Goal: Task Accomplishment & Management: Use online tool/utility

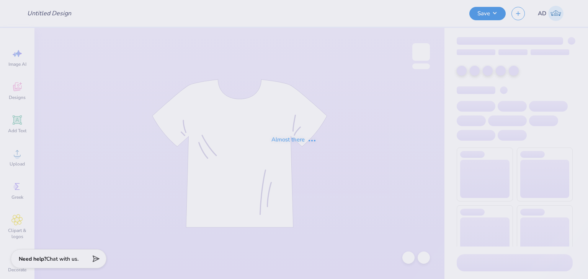
type input "Merch for Swim and Dive team"
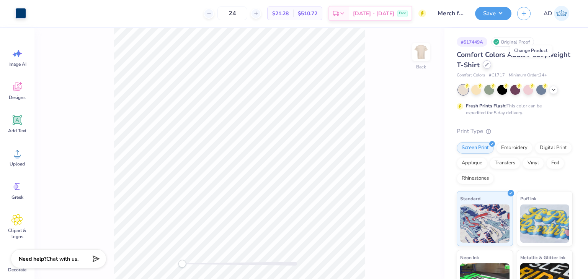
click at [489, 65] on icon at bounding box center [487, 65] width 4 height 4
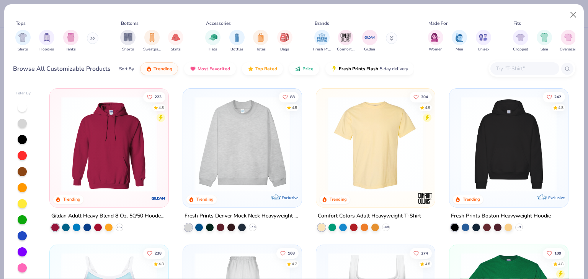
click at [517, 69] on input "text" at bounding box center [524, 68] width 59 height 9
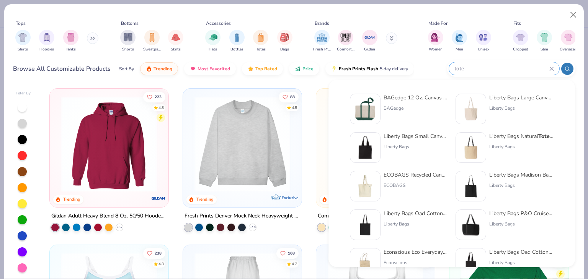
type input "tote"
click at [529, 99] on div "Liberty Bags Large Canvas Tote" at bounding box center [521, 98] width 64 height 8
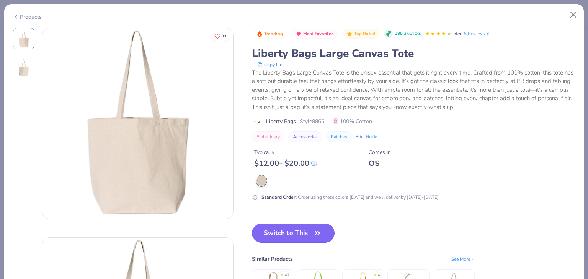
click at [280, 230] on button "Switch to This" at bounding box center [293, 233] width 83 height 19
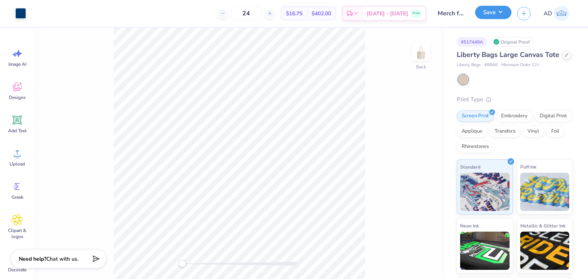
click at [497, 12] on button "Save" at bounding box center [493, 12] width 36 height 13
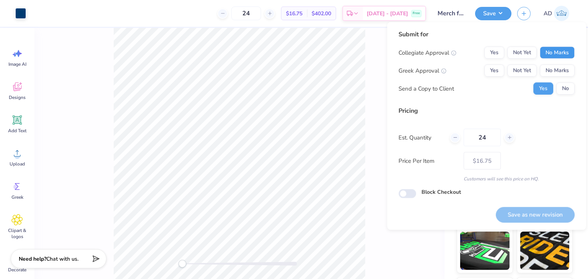
click at [558, 56] on button "No Marks" at bounding box center [557, 53] width 35 height 12
click at [555, 69] on button "No Marks" at bounding box center [557, 71] width 35 height 12
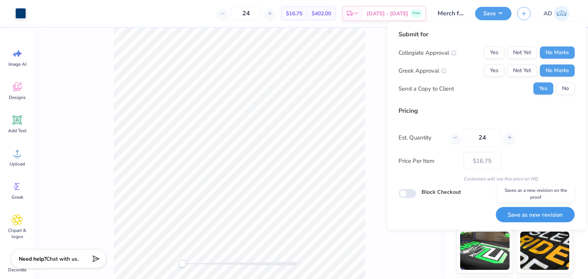
click at [534, 212] on button "Save as new revision" at bounding box center [535, 215] width 79 height 16
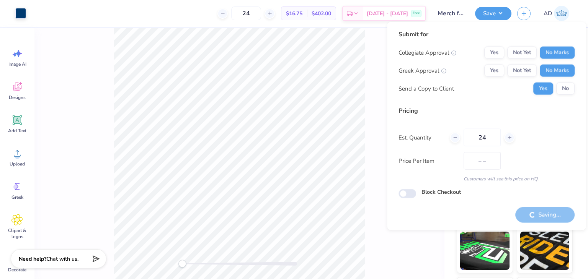
type input "$16.75"
